Goal: Task Accomplishment & Management: Manage account settings

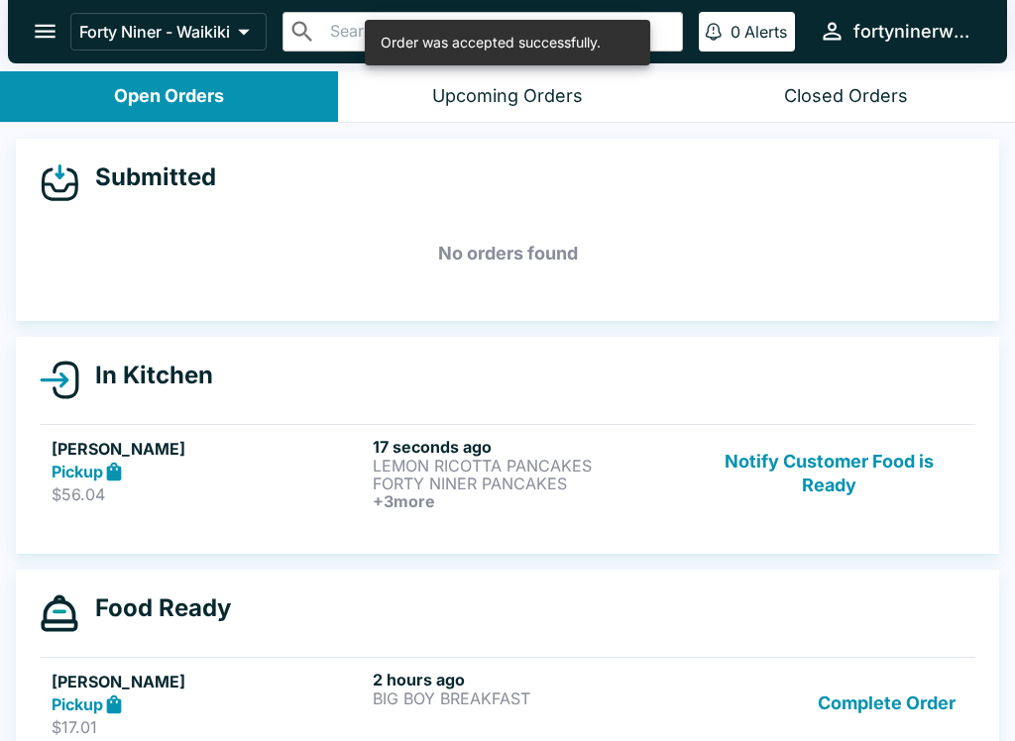
scroll to position [18, 0]
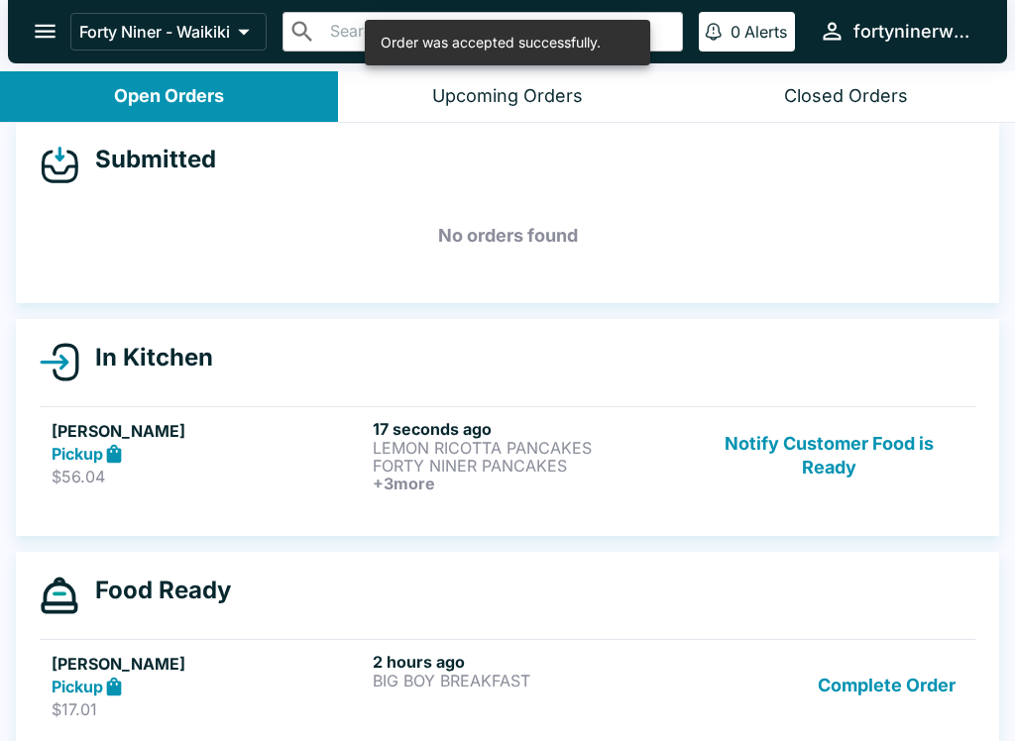
click at [460, 431] on h6 "17 seconds ago" at bounding box center [529, 429] width 313 height 20
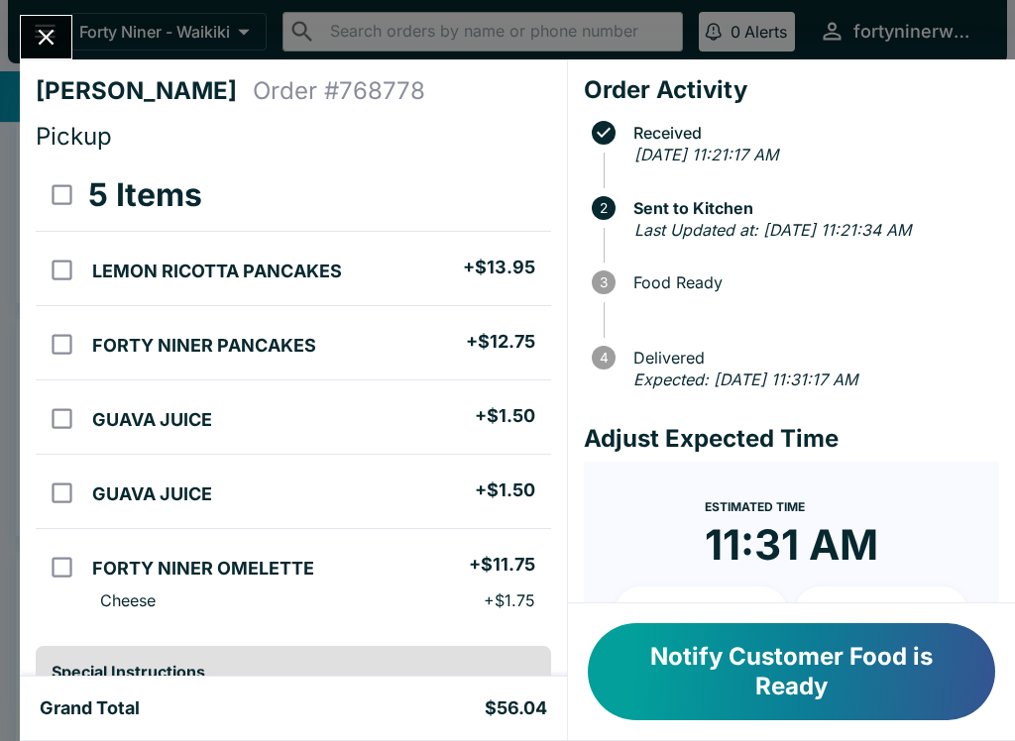
click at [40, 34] on icon "Close" at bounding box center [46, 37] width 27 height 27
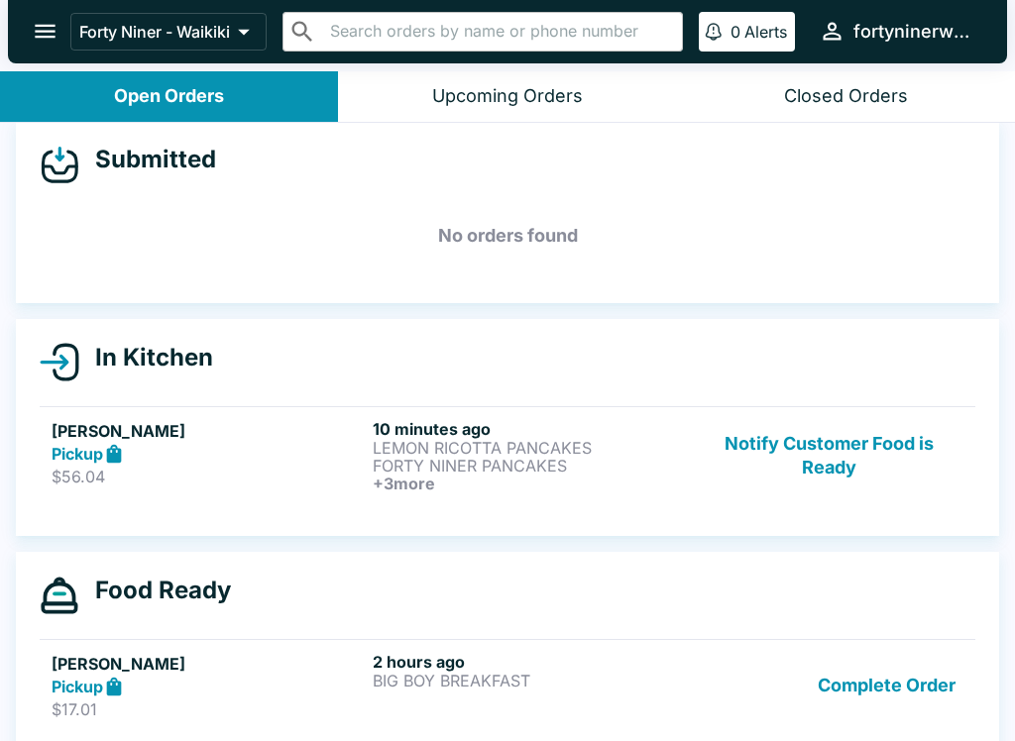
click at [63, 24] on button "open drawer" at bounding box center [45, 31] width 51 height 51
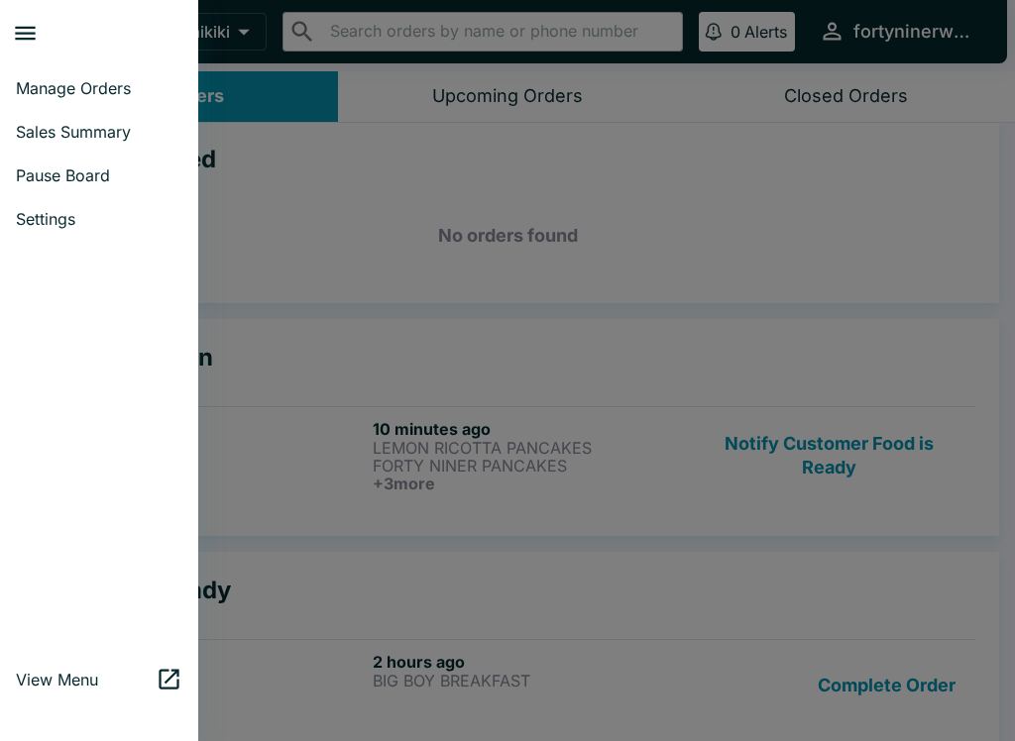
click at [102, 136] on span "Sales Summary" at bounding box center [99, 132] width 167 height 20
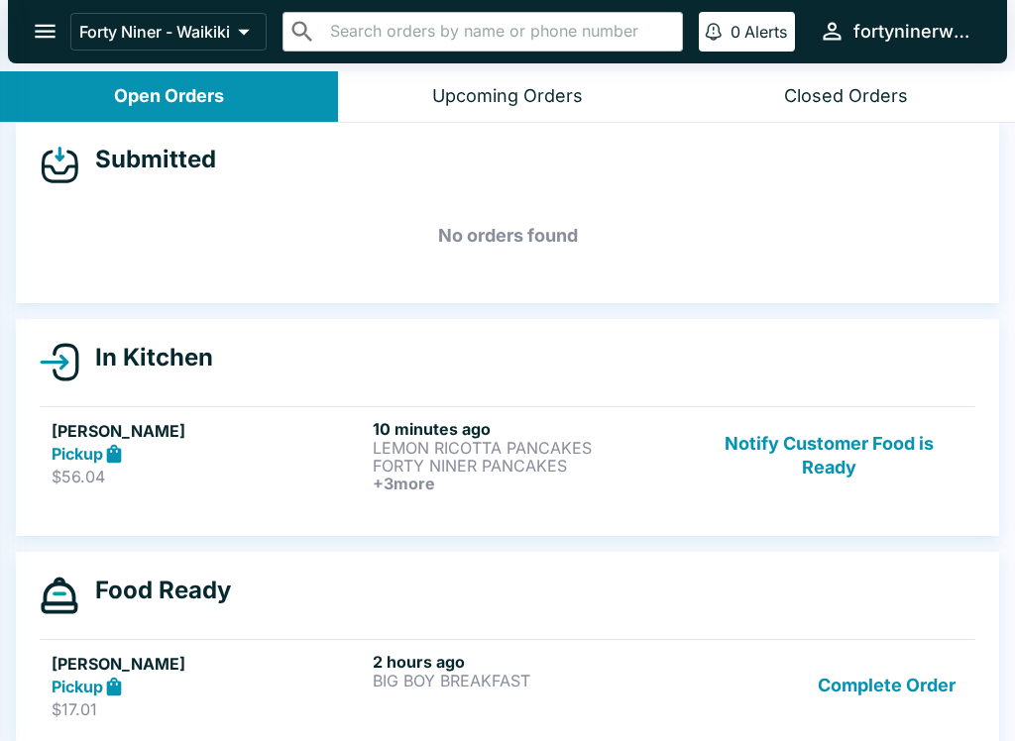
select select "03:00"
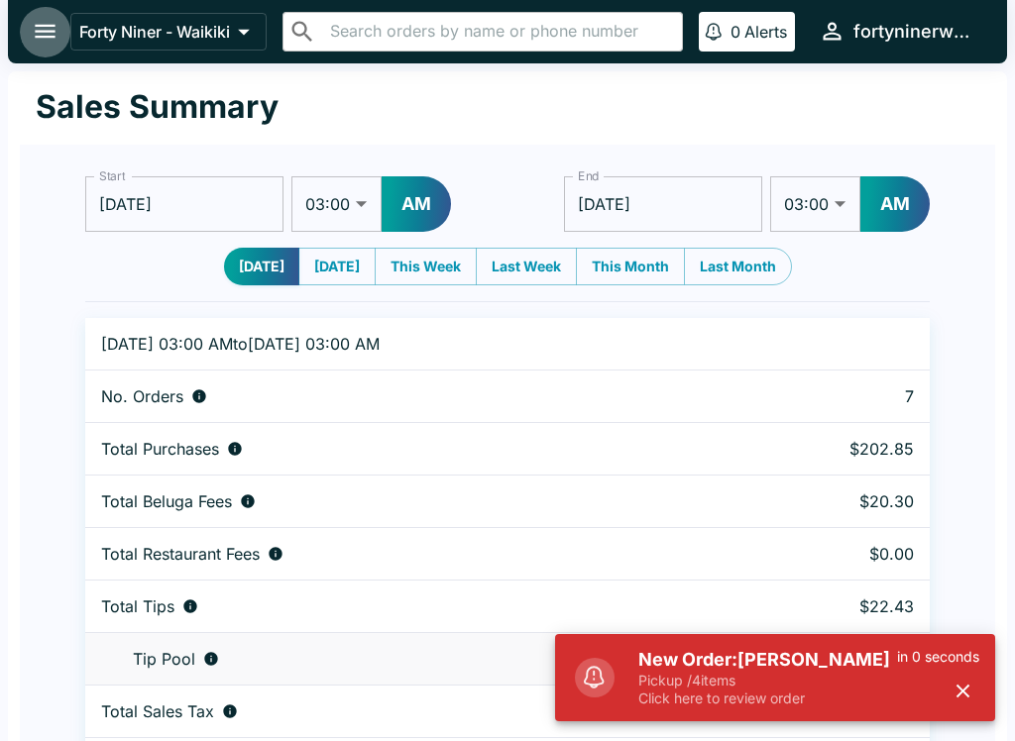
click at [37, 40] on icon "open drawer" at bounding box center [45, 31] width 27 height 27
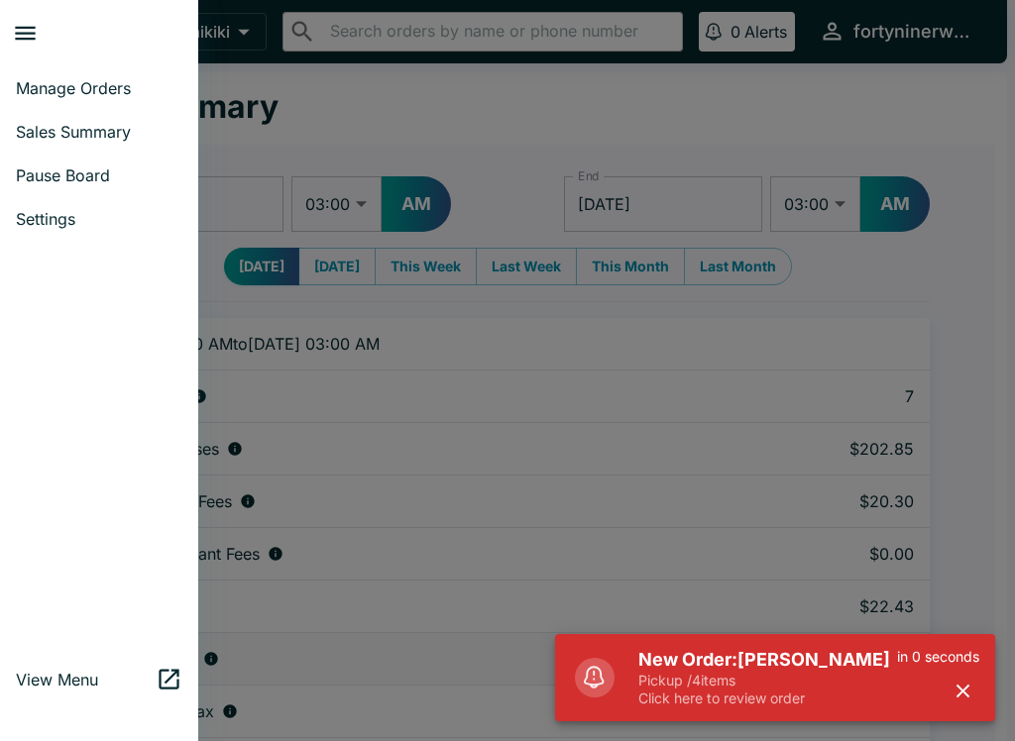
click at [47, 97] on span "Manage Orders" at bounding box center [99, 88] width 167 height 20
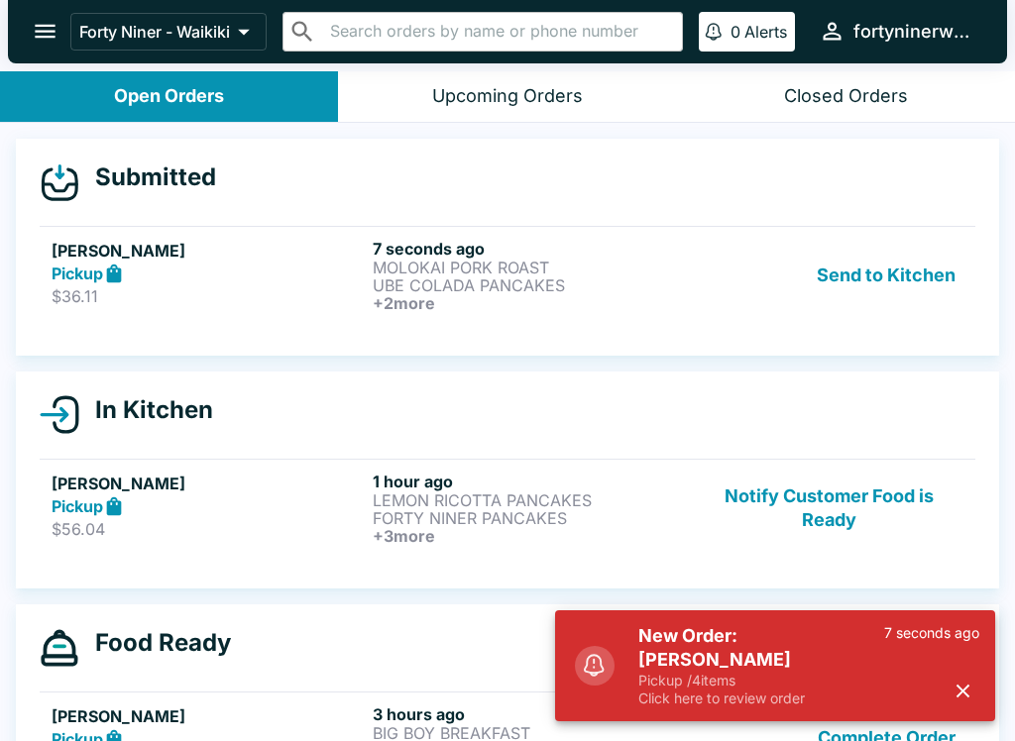
click at [260, 278] on div "Pickup" at bounding box center [208, 274] width 313 height 23
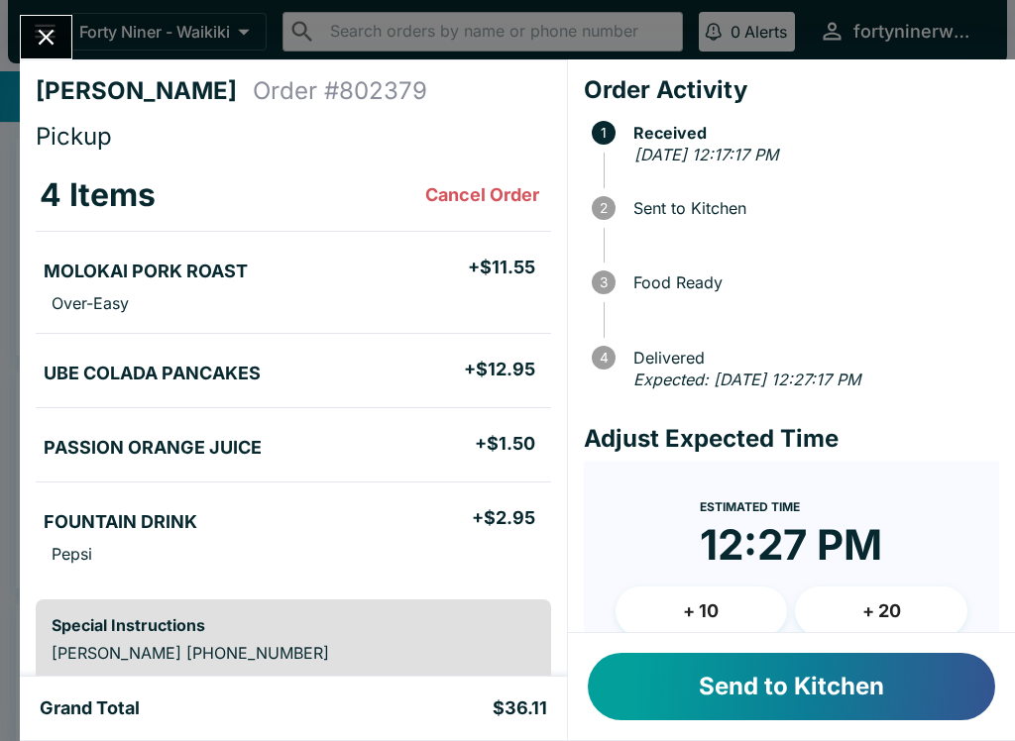
click at [833, 674] on button "Send to Kitchen" at bounding box center [791, 686] width 407 height 67
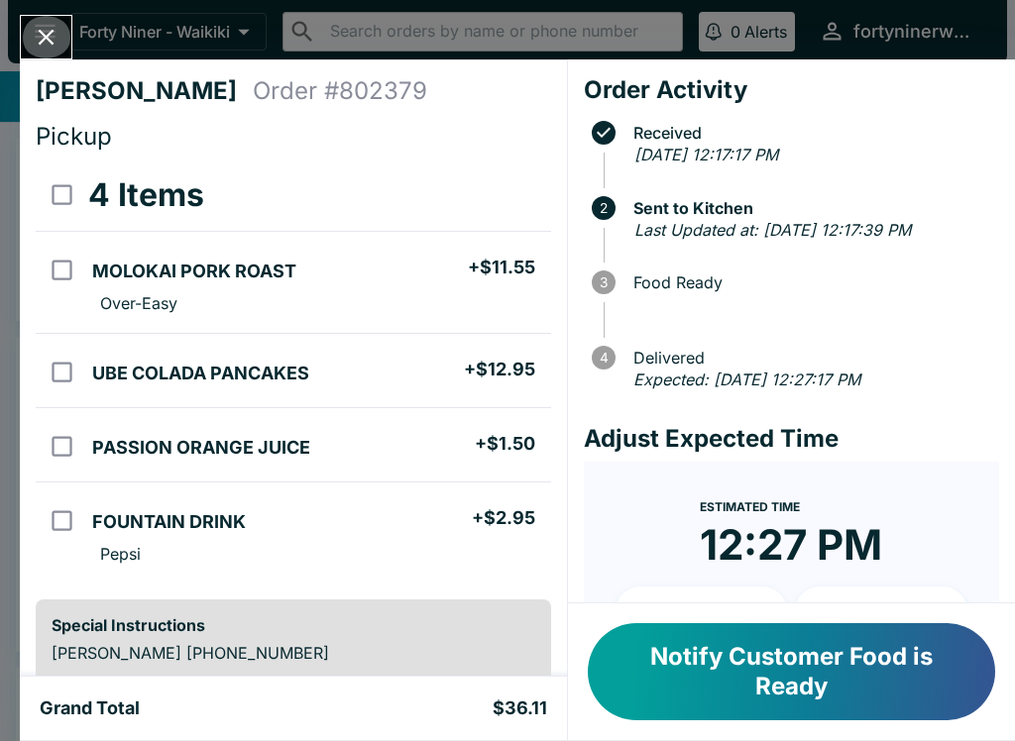
click at [52, 32] on icon "Close" at bounding box center [47, 38] width 16 height 16
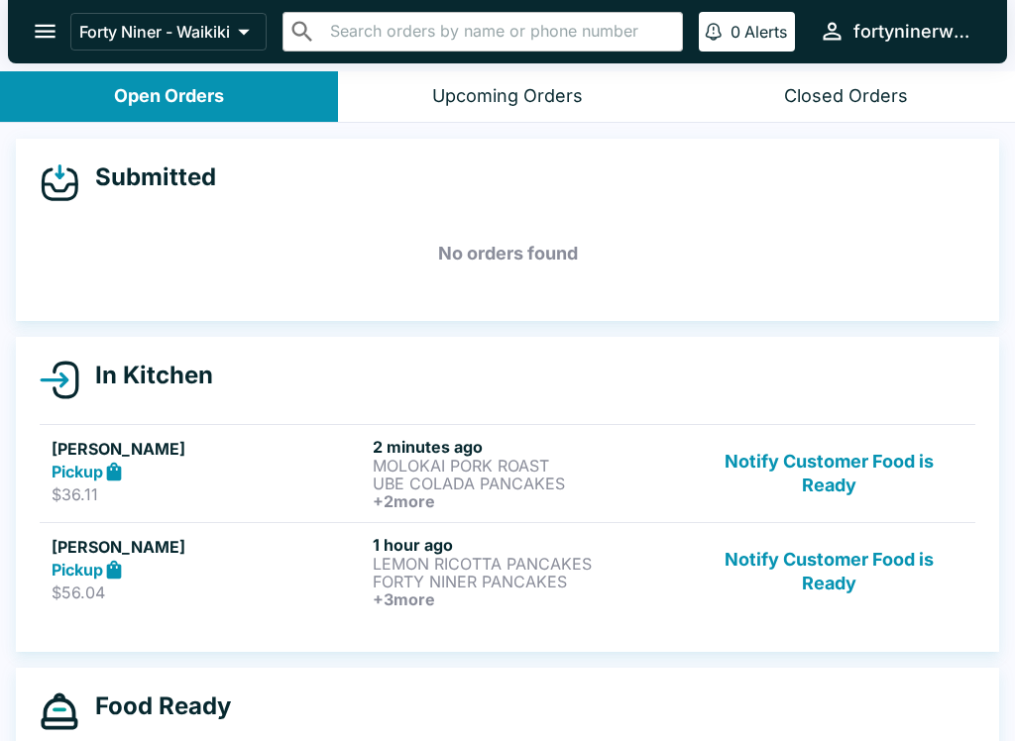
click at [851, 500] on button "Notify Customer Food is Ready" at bounding box center [829, 473] width 269 height 73
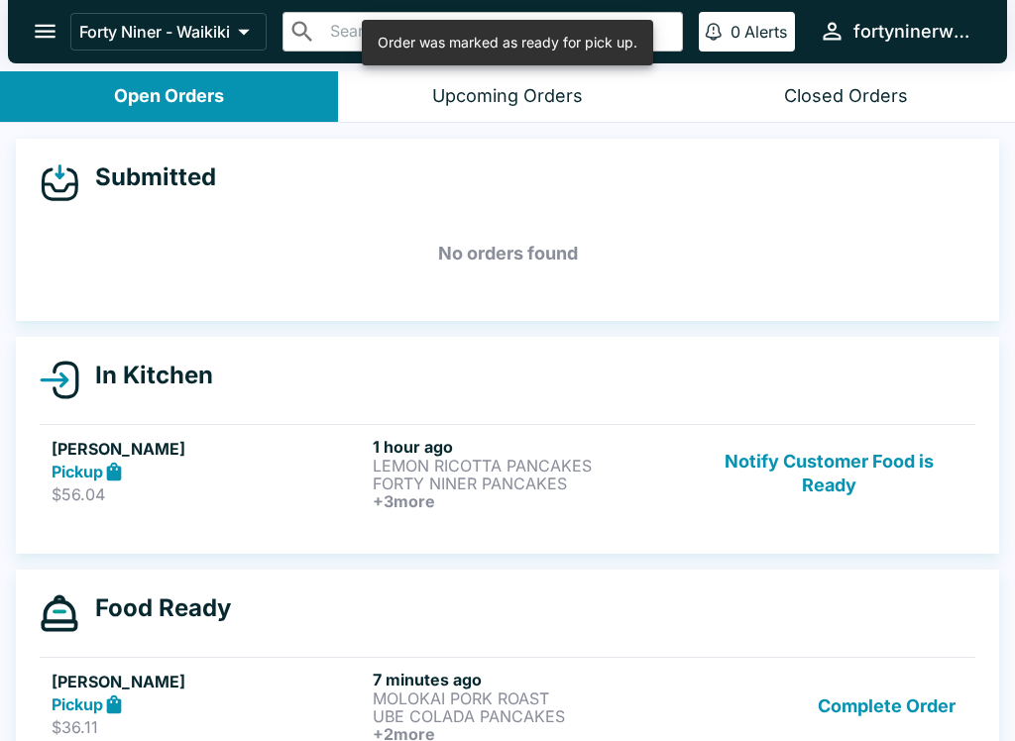
click at [836, 474] on button "Notify Customer Food is Ready" at bounding box center [829, 473] width 269 height 73
